Goal: Task Accomplishment & Management: Manage account settings

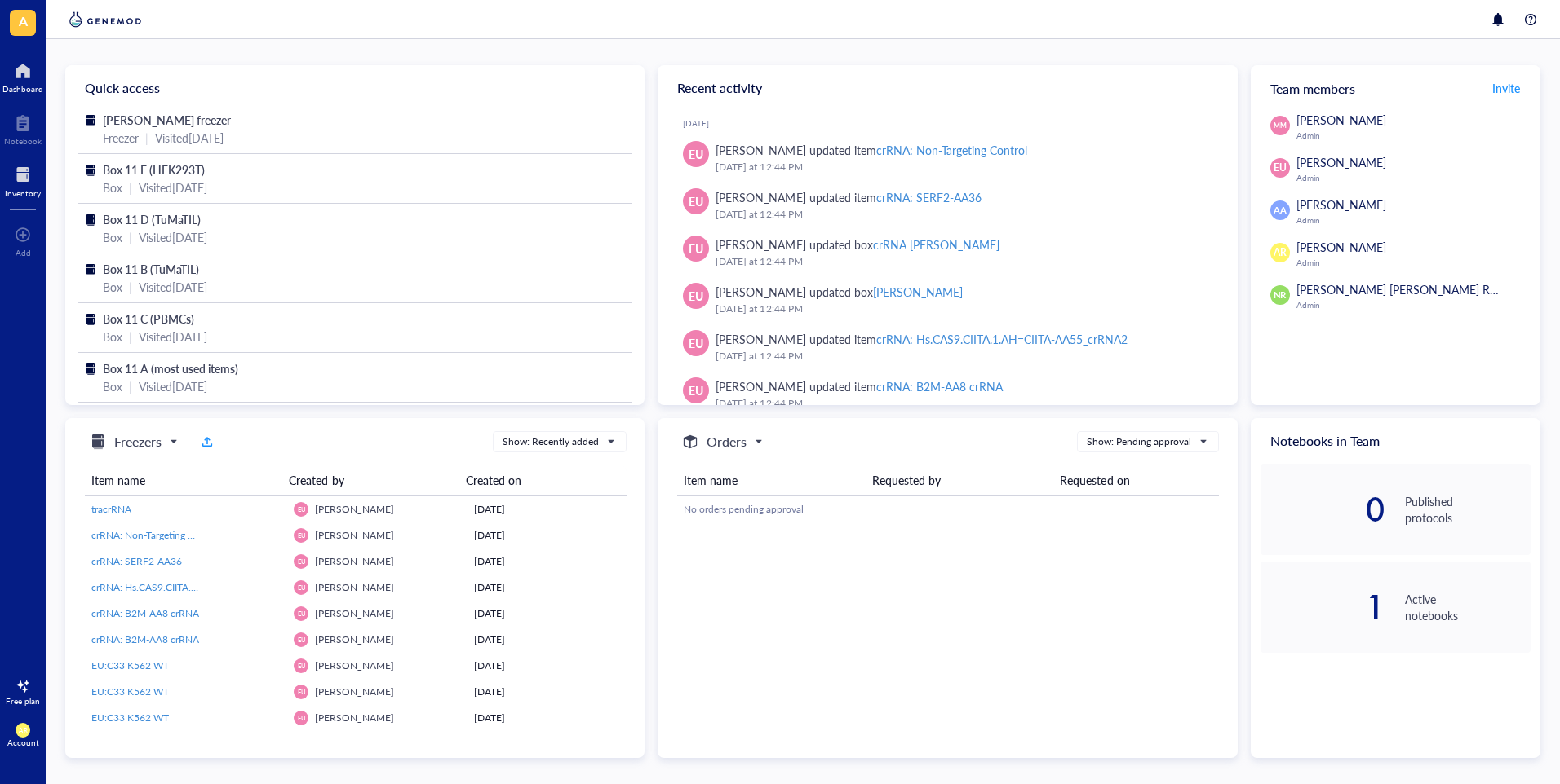
click at [29, 180] on div at bounding box center [23, 176] width 36 height 26
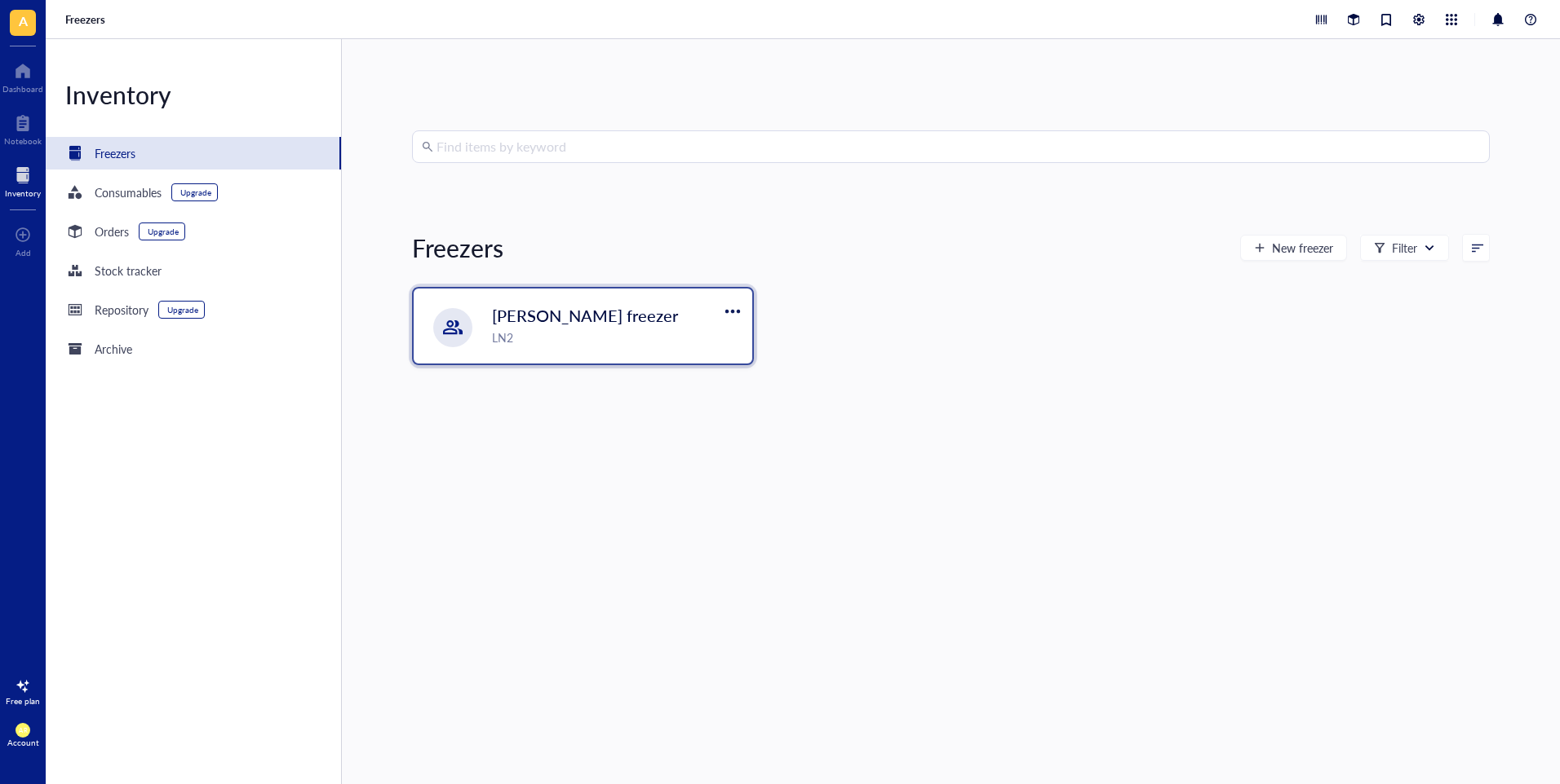
click at [557, 333] on div "LN2" at bounding box center [617, 337] width 250 height 18
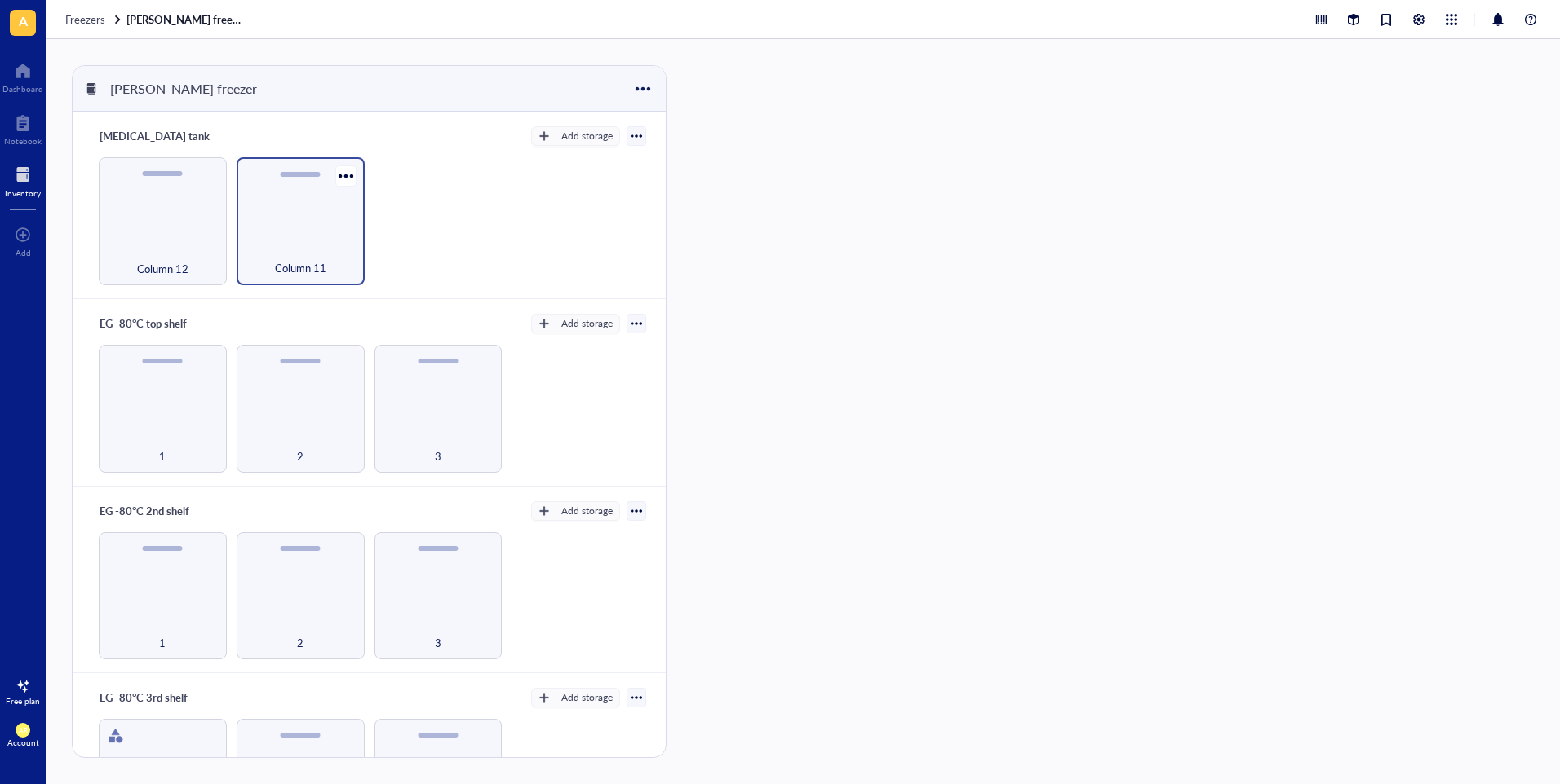
click at [303, 229] on div "Column 11" at bounding box center [300, 221] width 128 height 128
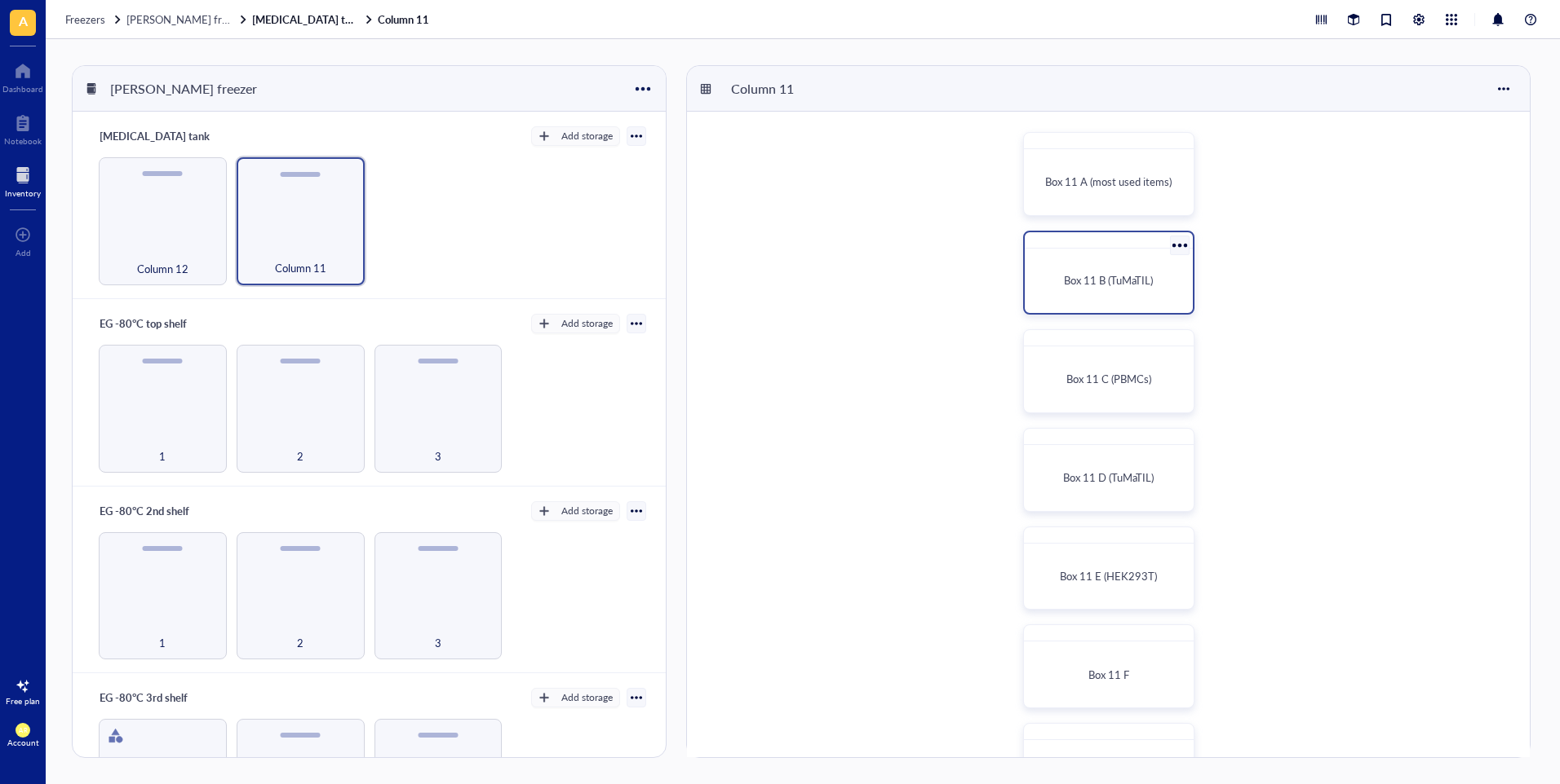
click at [1129, 264] on div "Box 11 B (TuMaTIL)" at bounding box center [1109, 281] width 155 height 52
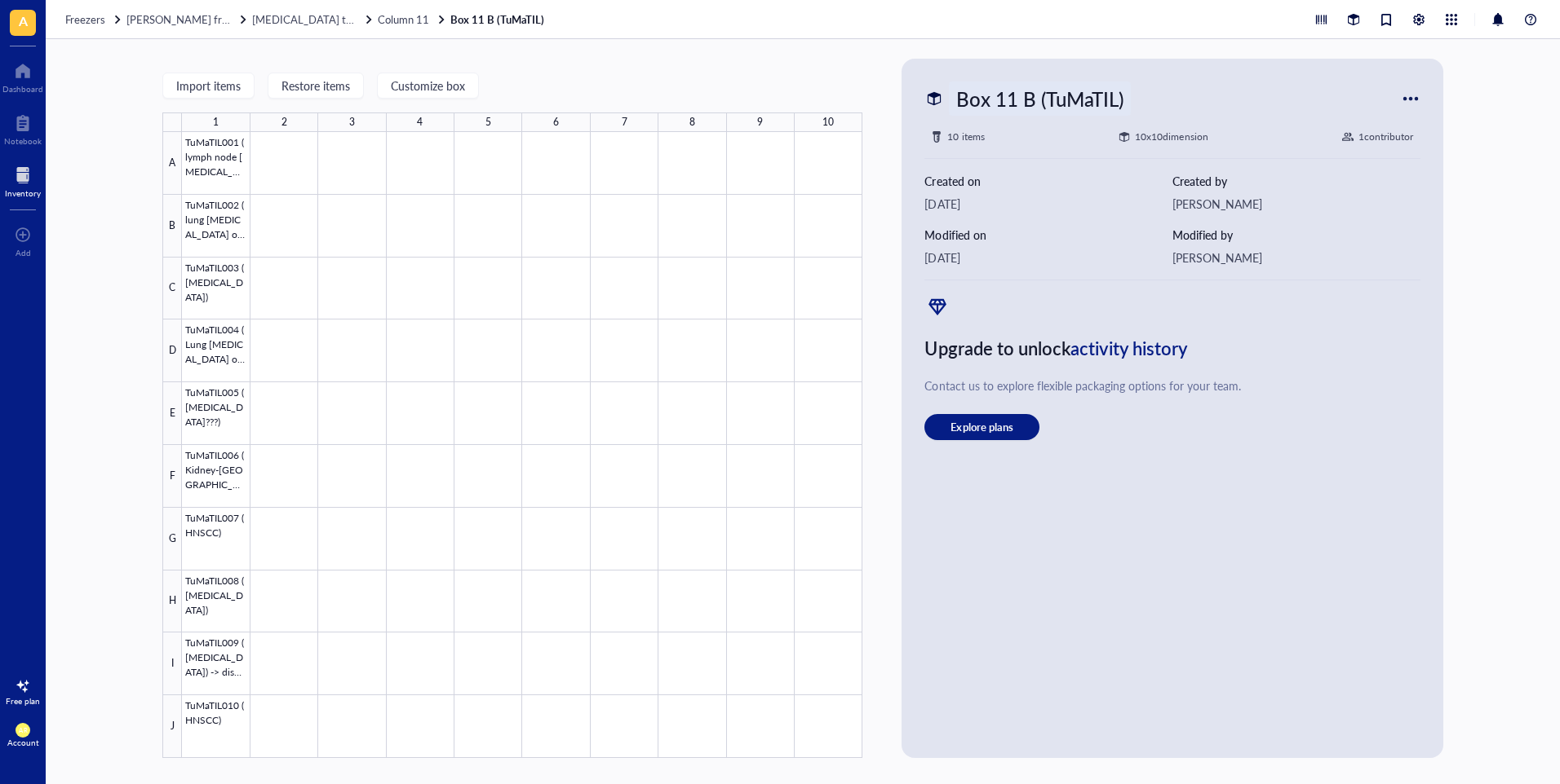
click at [1115, 92] on div "Box 11 B (TuMaTIL)" at bounding box center [1039, 98] width 181 height 34
click at [1116, 99] on input "Box 11 B (TuMaTIL)" at bounding box center [1064, 98] width 228 height 32
type input "Box 11 B (TuMaTIL 1)"
drag, startPoint x: 630, startPoint y: 69, endPoint x: 477, endPoint y: 43, distance: 155.2
click at [630, 69] on div "Import items Restore items Customize box 1 2 3 4 5 6 7 8 9 10 A B C D E F G H I…" at bounding box center [512, 408] width 700 height 700
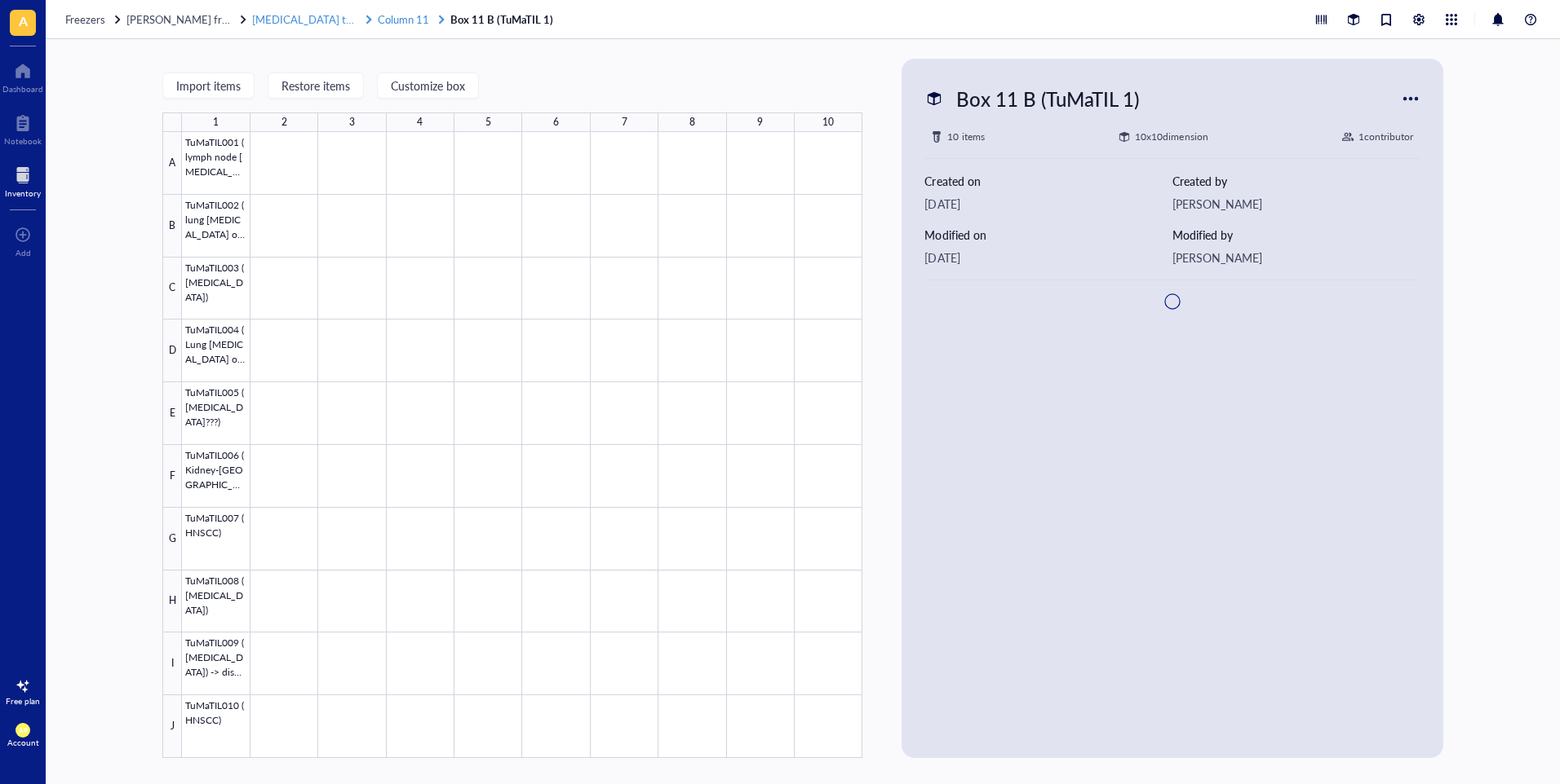
click at [378, 22] on span "Column 11" at bounding box center [403, 19] width 52 height 16
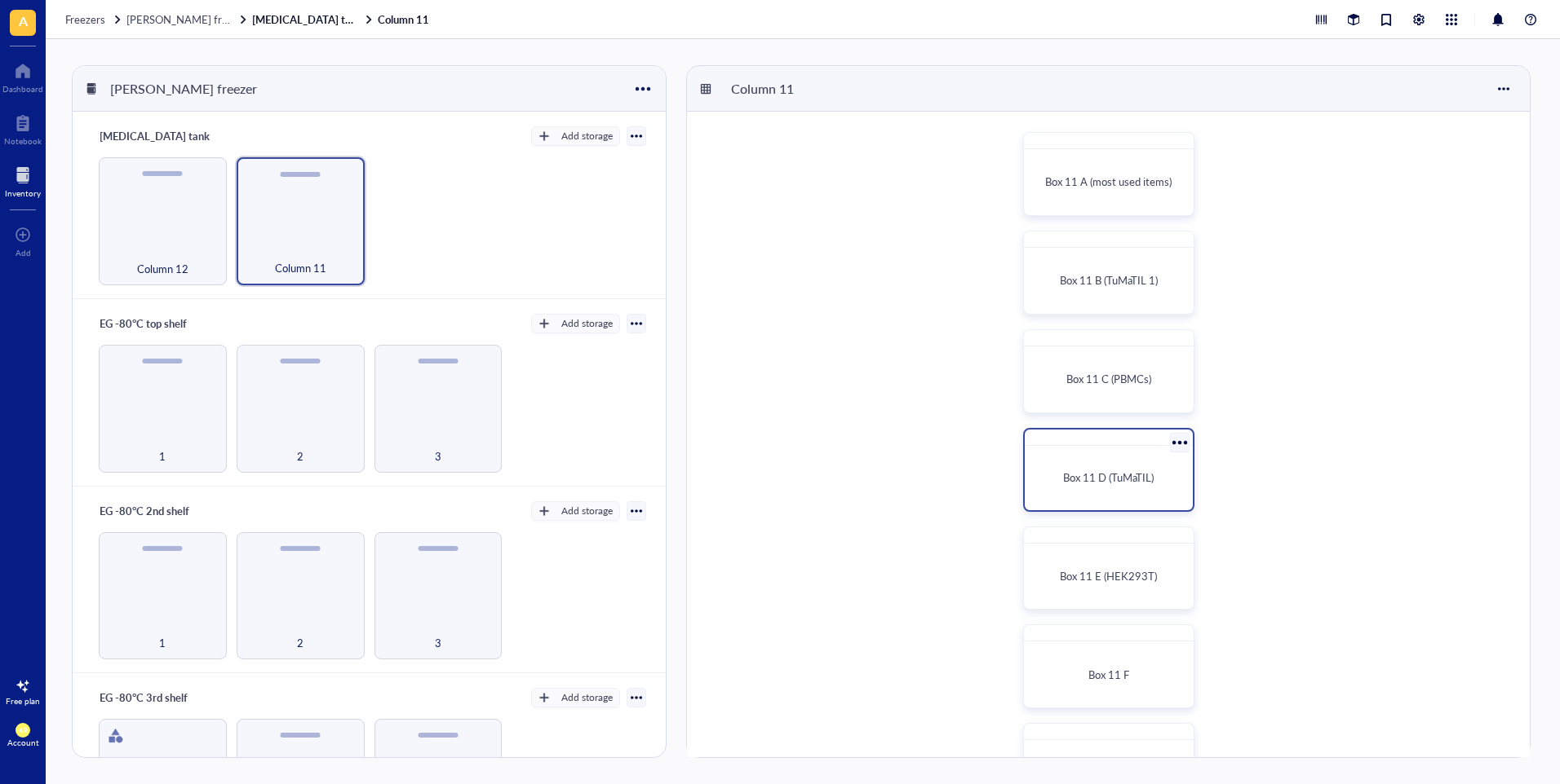
click at [1153, 483] on span "Box 11 D (TuMaTIL)" at bounding box center [1108, 478] width 90 height 16
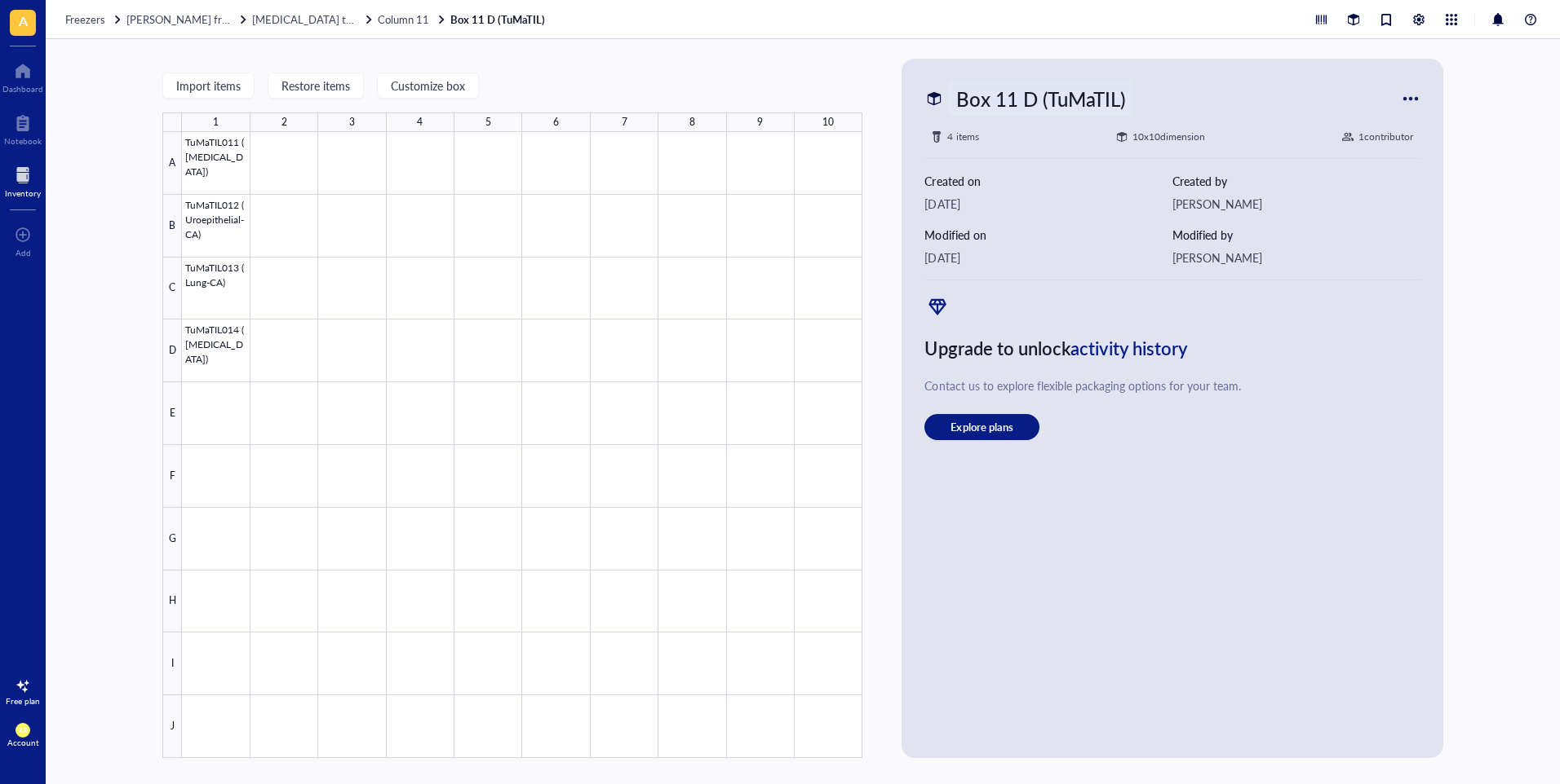
click at [1116, 97] on div "Box 11 D (TuMaTIL)" at bounding box center [1040, 98] width 183 height 34
click at [1120, 101] on input "Box 11 D (TuMaTIL)" at bounding box center [1064, 98] width 228 height 32
type input "Box 11 D (TuMaTIL 2)"
click at [378, 15] on span "Column 11" at bounding box center [403, 19] width 52 height 16
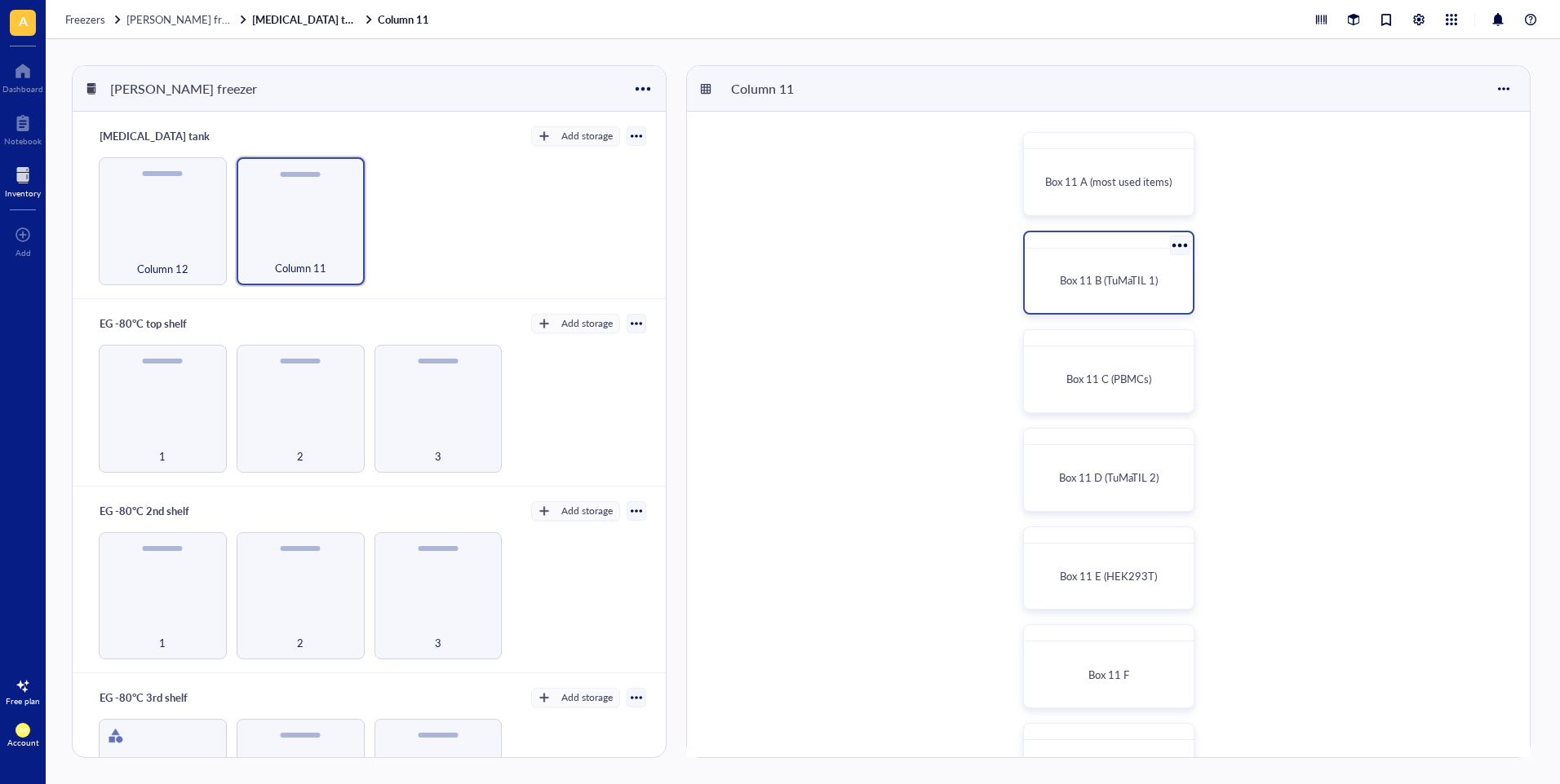
click at [1122, 302] on div "Box 11 B (TuMaTIL 1)" at bounding box center [1109, 281] width 155 height 52
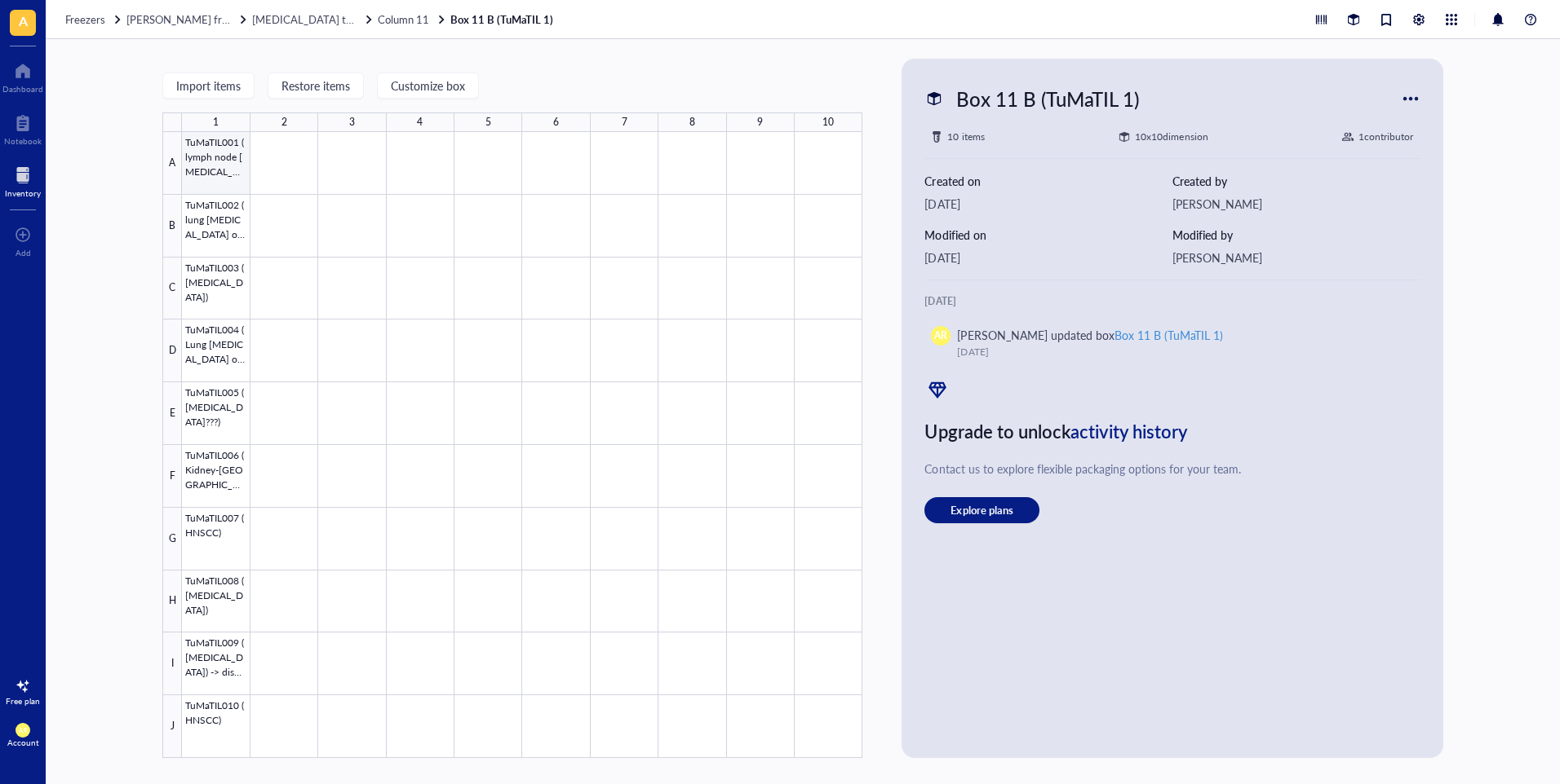
click at [227, 173] on div at bounding box center [522, 444] width 681 height 626
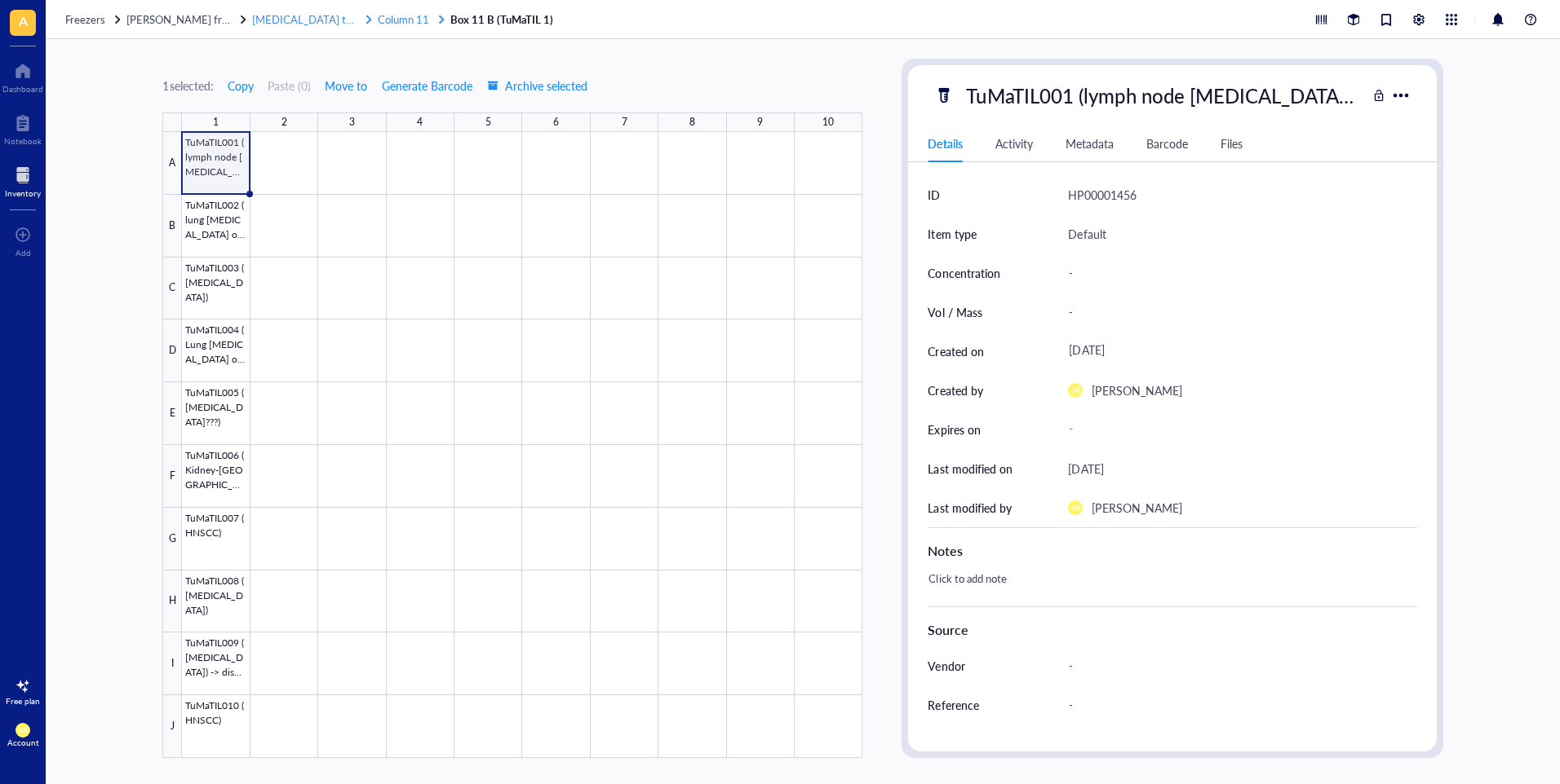
click at [378, 15] on span "Column 11" at bounding box center [403, 19] width 52 height 16
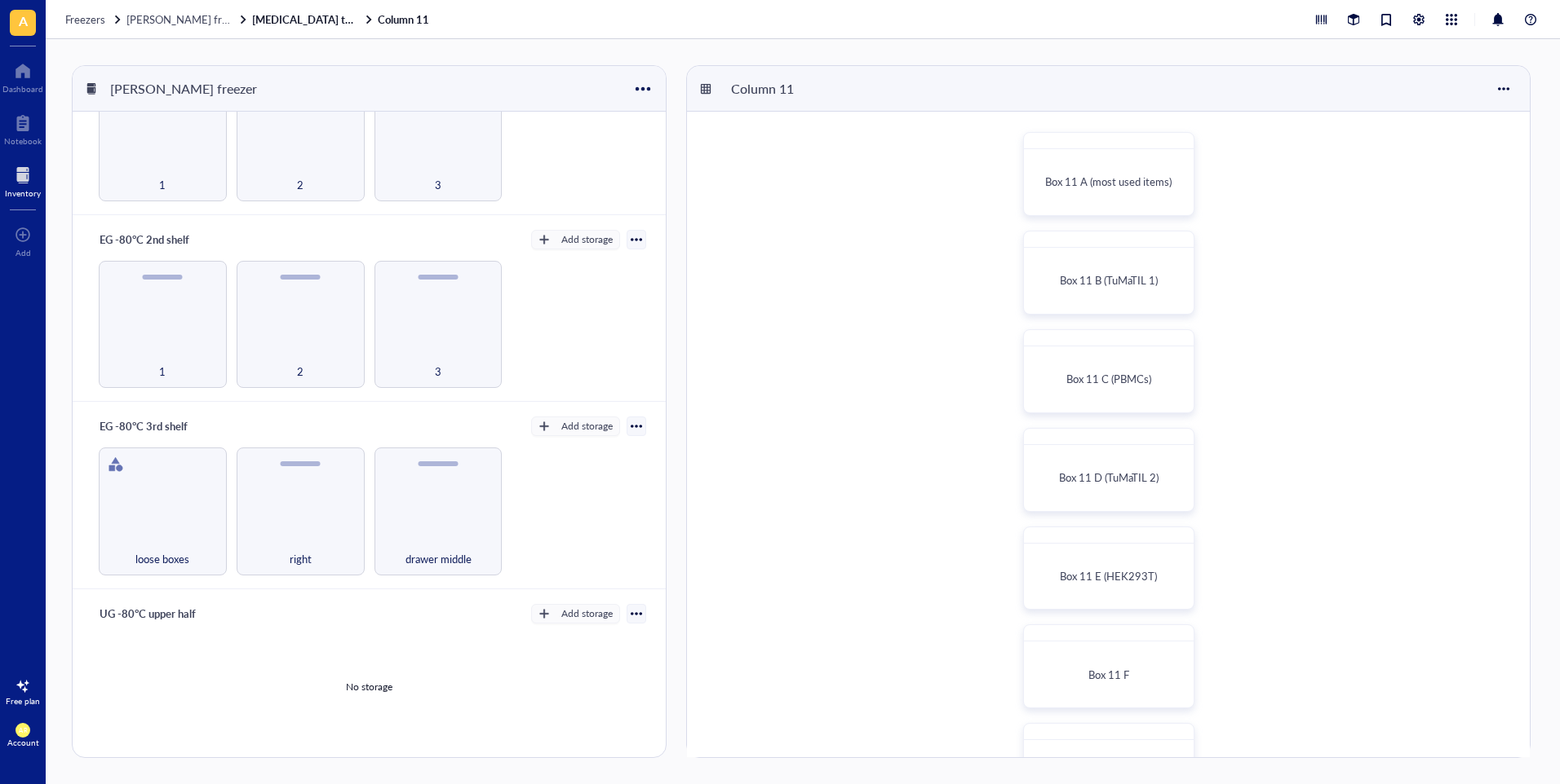
scroll to position [579, 0]
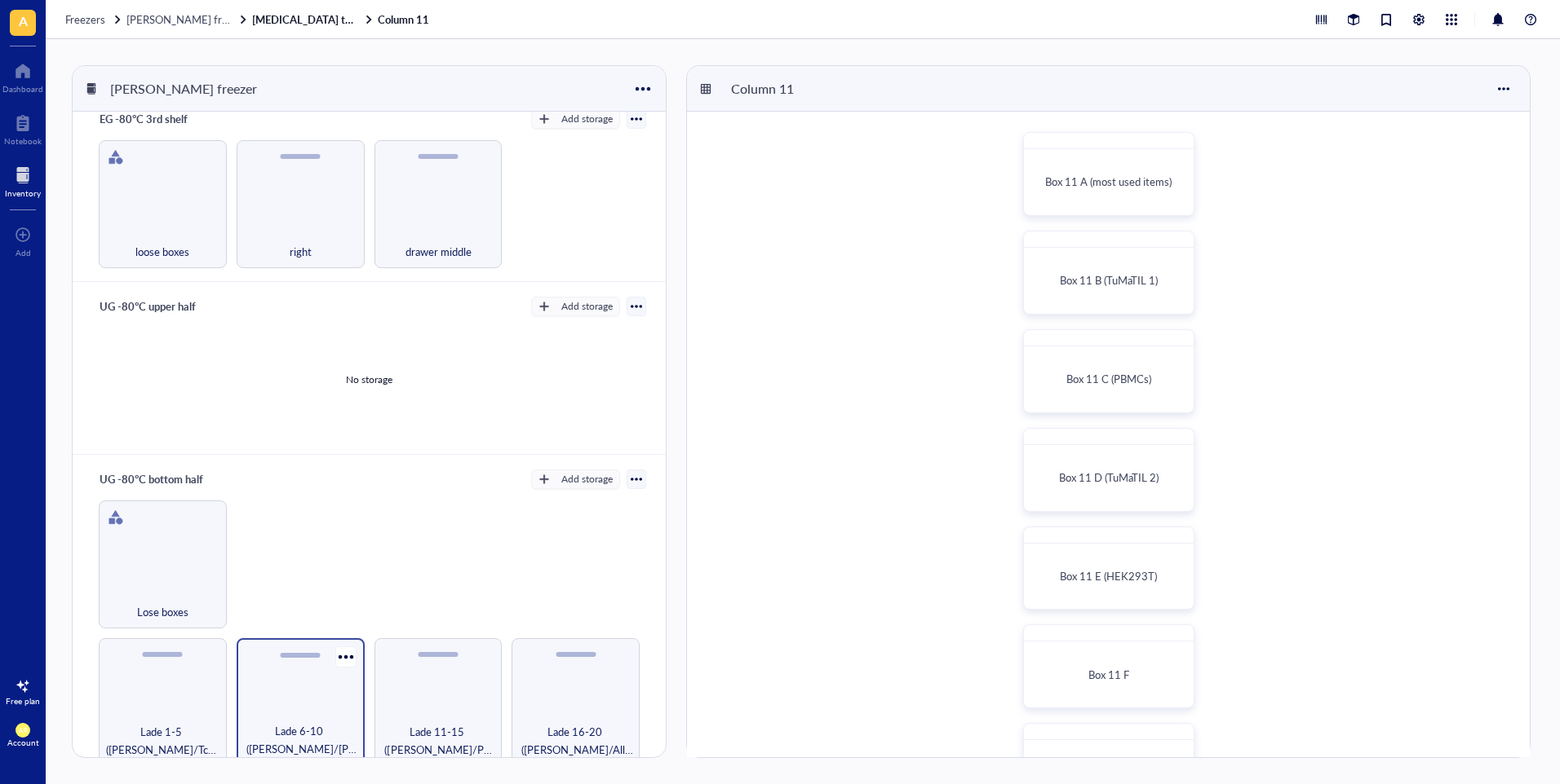
click at [343, 702] on div "Lade 6-10 ([PERSON_NAME]/[PERSON_NAME])" at bounding box center [300, 702] width 128 height 128
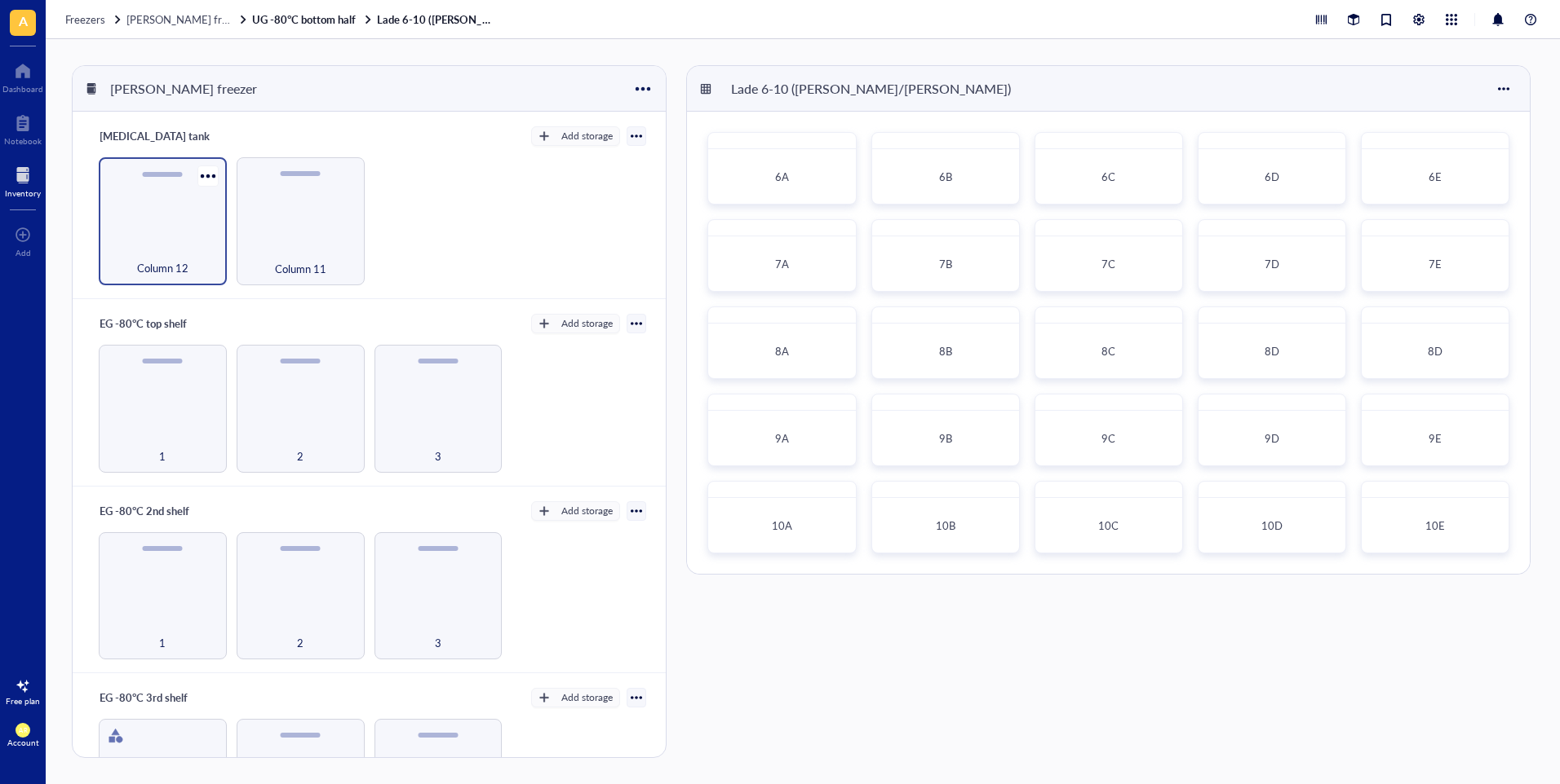
click at [167, 234] on div "Column 12" at bounding box center [162, 221] width 128 height 128
